Goal: Information Seeking & Learning: Learn about a topic

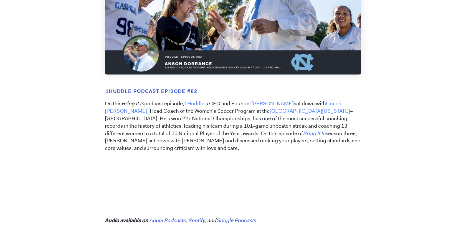
scroll to position [179, 0]
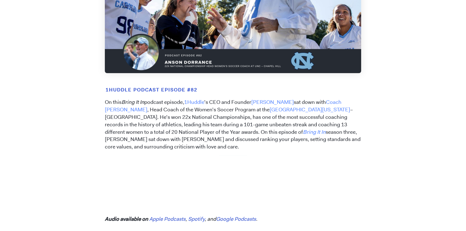
click at [341, 90] on h5 "1Huddle Podcast Episode #82" at bounding box center [233, 90] width 257 height 7
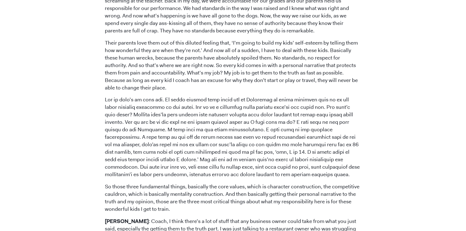
scroll to position [1937, 0]
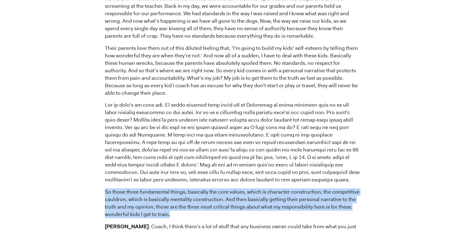
drag, startPoint x: 196, startPoint y: 191, endPoint x: 105, endPoint y: 169, distance: 93.3
click at [105, 189] on p "So those three fundamental things, basically the core values, which is characte…" at bounding box center [233, 204] width 257 height 30
copy p "So those three fundamental things, basically the core values, which is characte…"
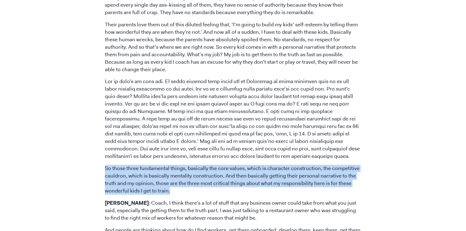
scroll to position [1962, 0]
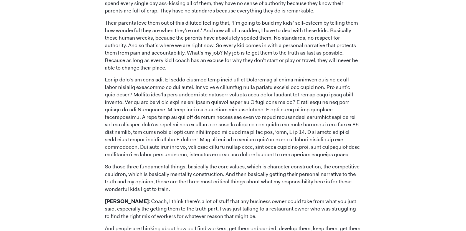
click at [285, 198] on p "[PERSON_NAME] : Coach, I think there’s a lot of stuff that any business owner c…" at bounding box center [233, 209] width 257 height 22
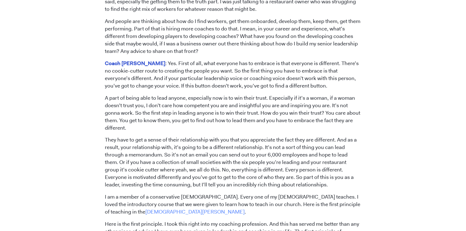
scroll to position [2167, 0]
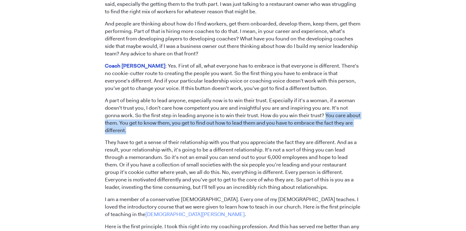
drag, startPoint x: 307, startPoint y: 93, endPoint x: 360, endPoint y: 103, distance: 53.4
click at [360, 103] on p "A part of being able to lead anyone, especially now is to win their trust. Espe…" at bounding box center [233, 115] width 257 height 37
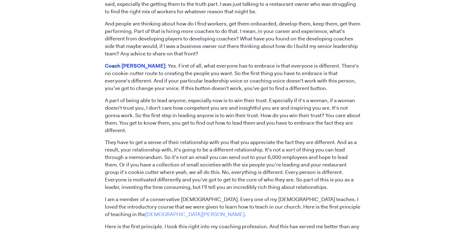
click at [238, 100] on p "A part of being able to lead anyone, especially now is to win their trust. Espe…" at bounding box center [233, 115] width 257 height 37
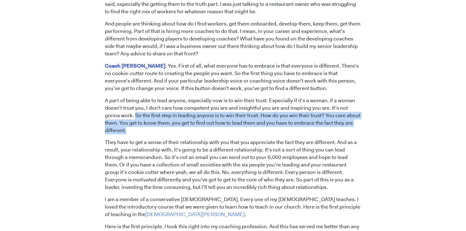
drag, startPoint x: 119, startPoint y: 93, endPoint x: 382, endPoint y: 101, distance: 263.0
copy p "So the first step in leading anyone is to win their trust. How do you win their…"
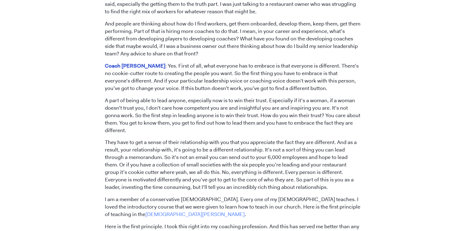
click at [331, 144] on p "They have to get a sense of their relationship with you that you appreciate the…" at bounding box center [233, 165] width 257 height 52
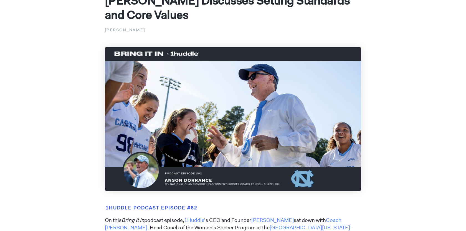
scroll to position [0, 0]
